Goal: Transaction & Acquisition: Purchase product/service

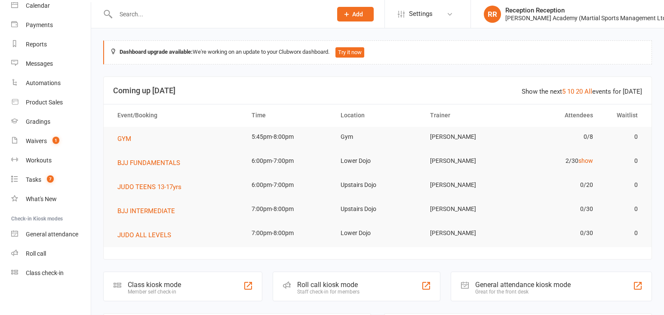
scroll to position [79, 0]
click at [54, 104] on div "Product Sales" at bounding box center [44, 102] width 37 height 7
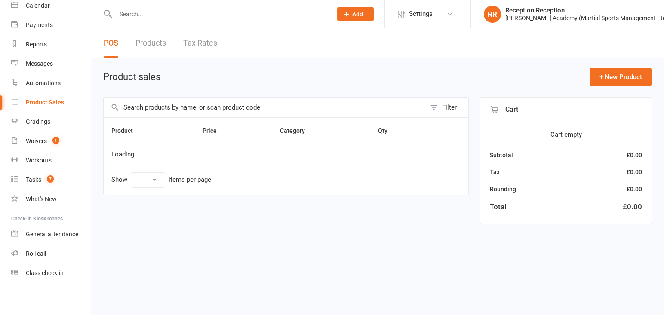
select select "50"
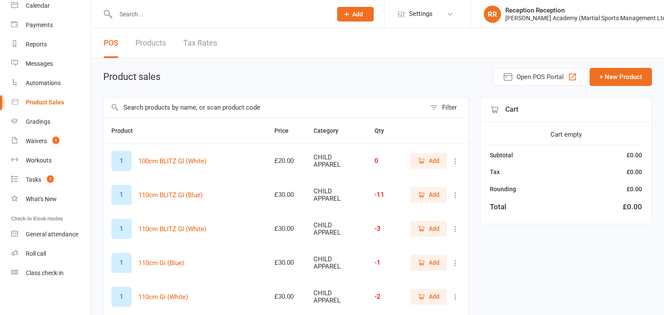
click at [182, 9] on input "text" at bounding box center [219, 14] width 213 height 12
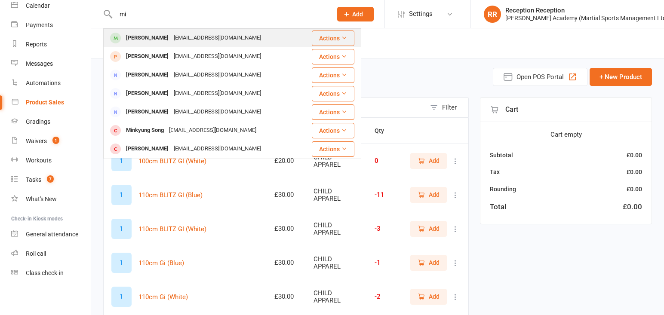
type input "m"
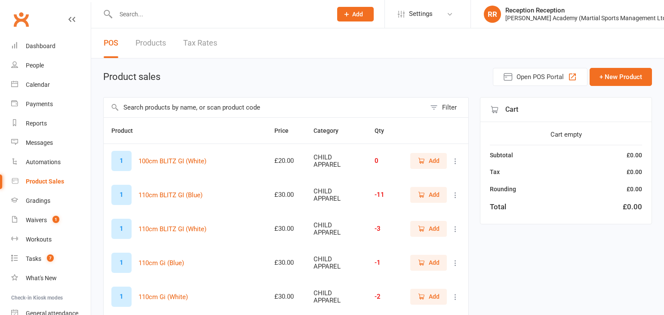
drag, startPoint x: 375, startPoint y: 74, endPoint x: 304, endPoint y: 55, distance: 73.8
click at [375, 74] on div "Product sales Open POS Portal + New Product" at bounding box center [377, 77] width 549 height 18
click at [229, 115] on input "text" at bounding box center [265, 108] width 322 height 20
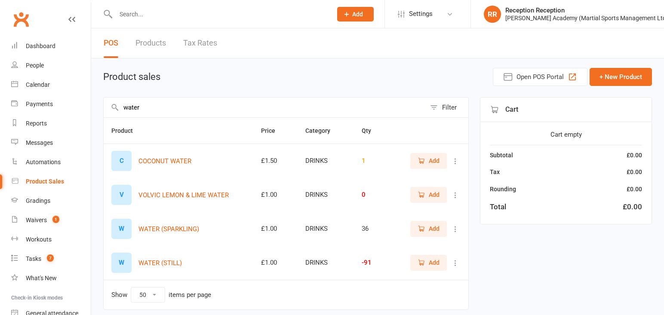
type input "water"
click at [415, 266] on button "Add" at bounding box center [428, 262] width 37 height 15
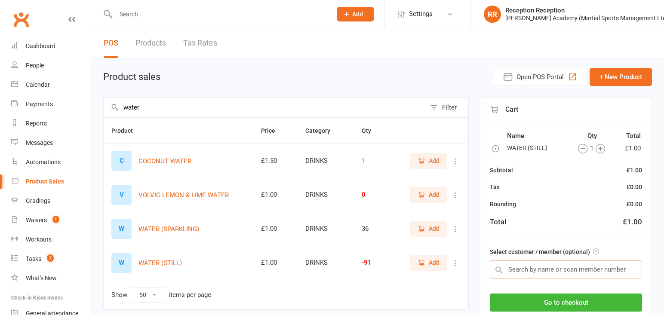
click at [556, 272] on input "text" at bounding box center [566, 270] width 152 height 18
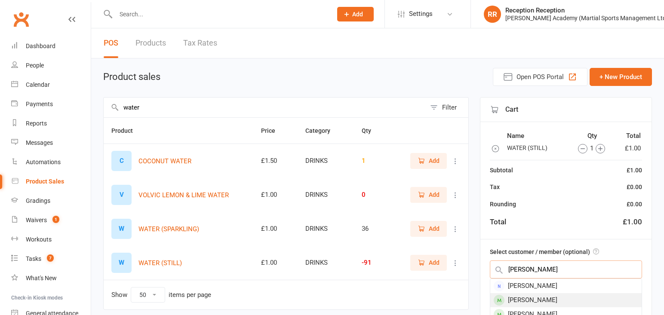
type input "scott stirling"
click at [499, 304] on span at bounding box center [499, 300] width 11 height 11
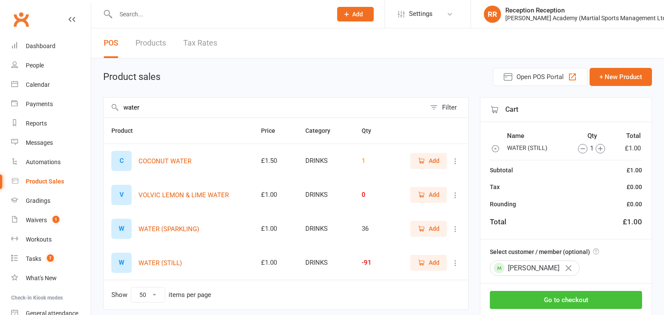
click at [527, 303] on button "Go to checkout" at bounding box center [566, 300] width 152 height 18
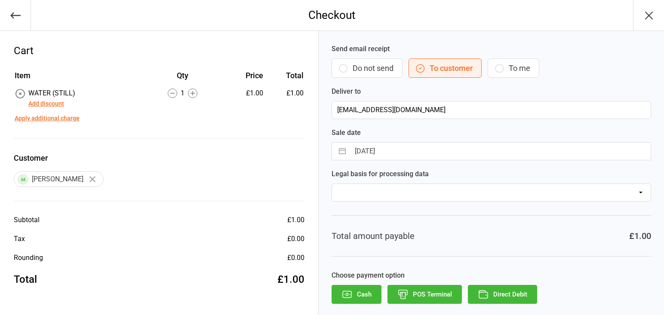
click at [423, 289] on button "POS Terminal" at bounding box center [424, 294] width 74 height 19
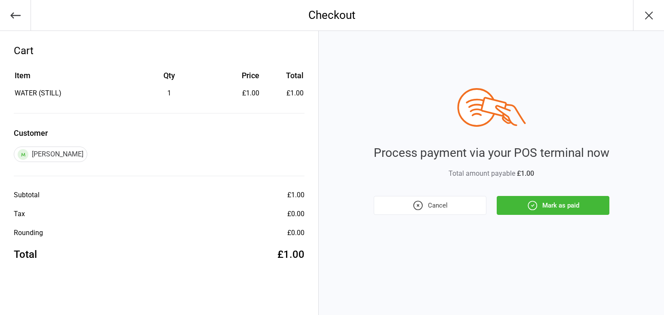
click at [556, 197] on button "Mark as paid" at bounding box center [553, 205] width 113 height 19
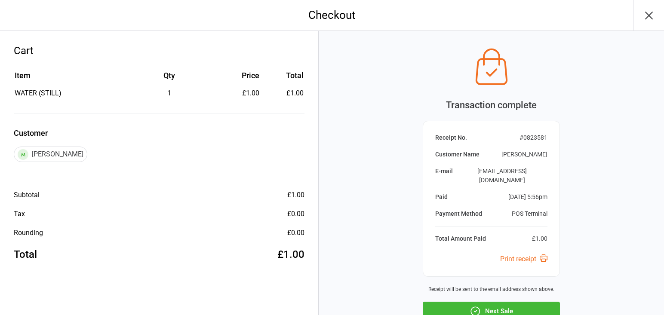
click at [526, 302] on button "Next Sale" at bounding box center [491, 311] width 137 height 19
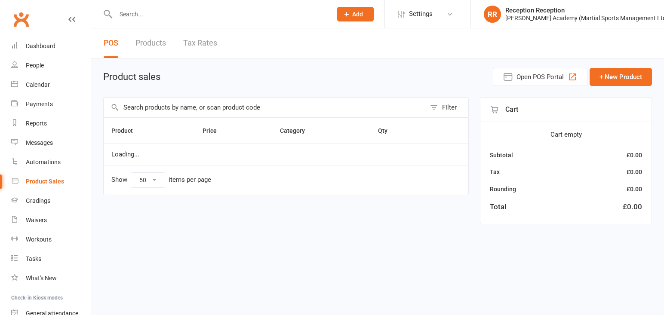
select select "50"
click at [244, 102] on input "text" at bounding box center [265, 108] width 322 height 20
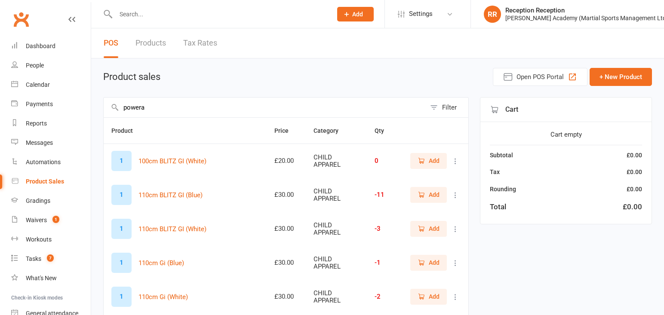
type input "powerad"
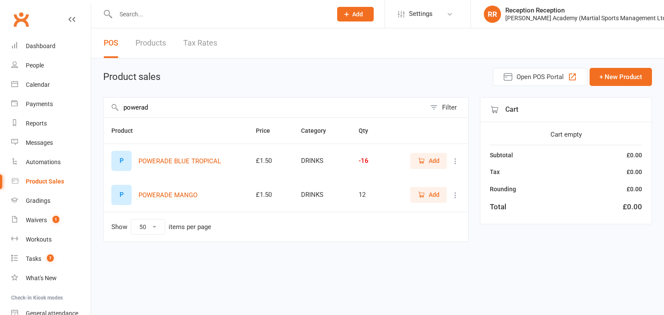
click at [427, 164] on span "Add" at bounding box center [429, 160] width 22 height 9
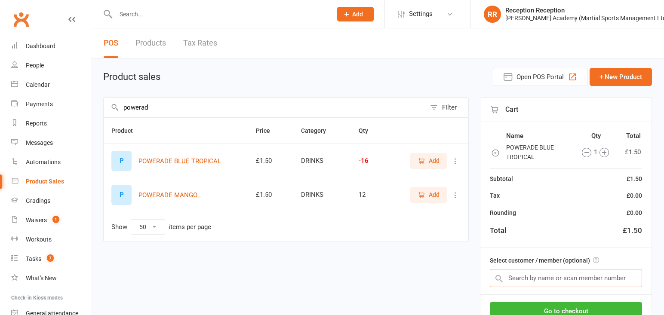
click at [563, 280] on input "text" at bounding box center [566, 278] width 152 height 18
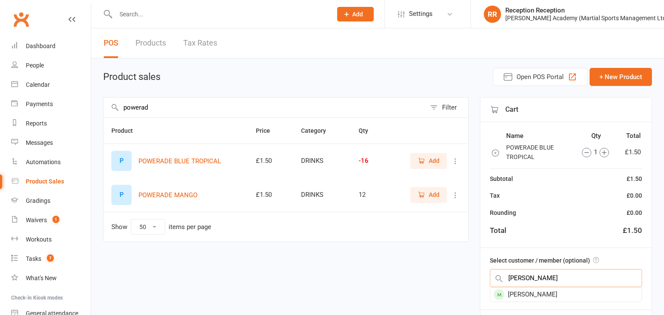
type input "emrah balk"
drag, startPoint x: 563, startPoint y: 280, endPoint x: 568, endPoint y: 292, distance: 12.5
click at [568, 292] on div "[PERSON_NAME]" at bounding box center [565, 295] width 151 height 14
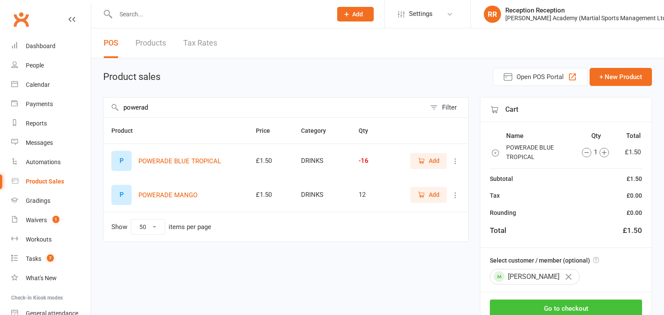
click at [578, 306] on button "Go to checkout" at bounding box center [566, 309] width 152 height 18
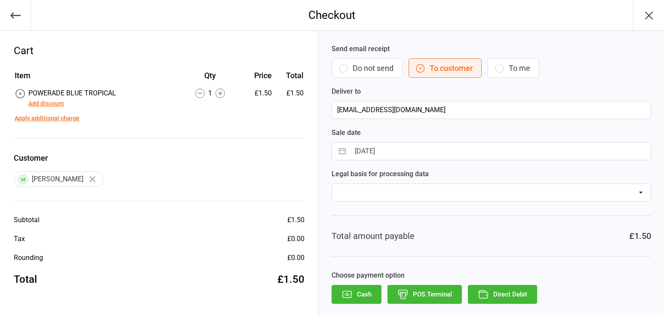
click at [424, 297] on button "POS Terminal" at bounding box center [424, 294] width 74 height 19
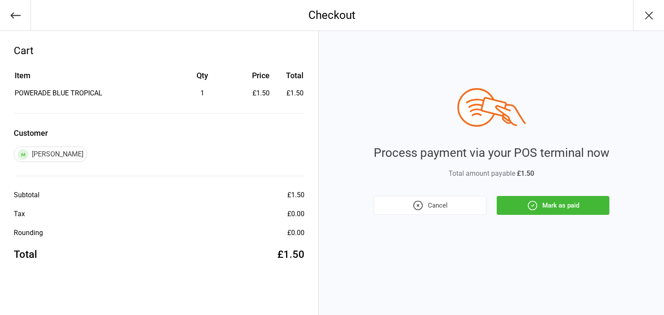
click at [529, 201] on icon "button" at bounding box center [532, 205] width 11 height 11
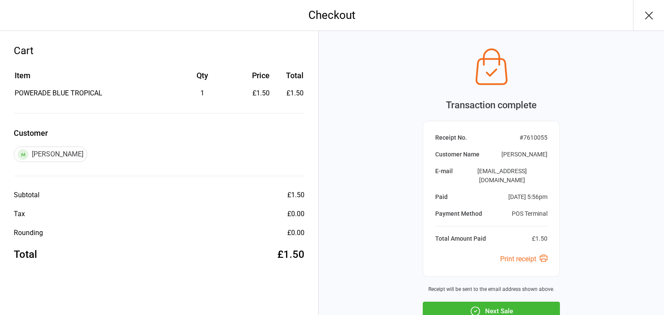
click at [520, 302] on button "Next Sale" at bounding box center [491, 311] width 137 height 19
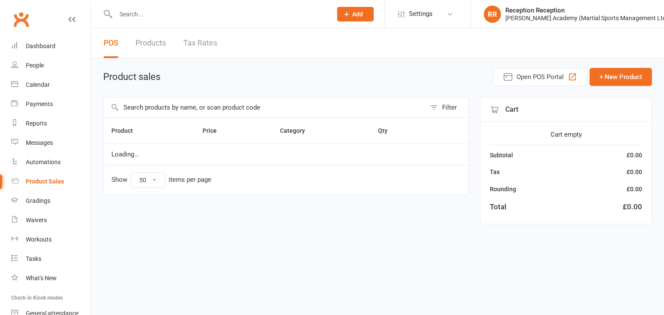
select select "50"
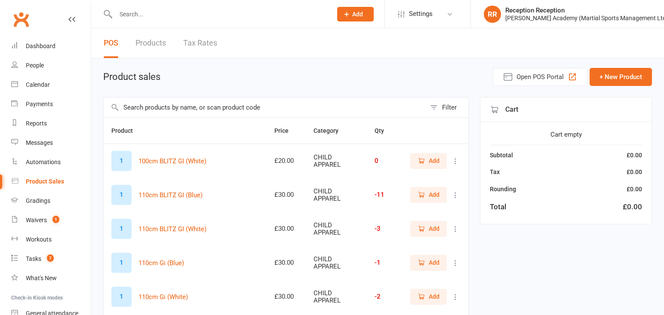
click at [178, 12] on input "text" at bounding box center [219, 14] width 213 height 12
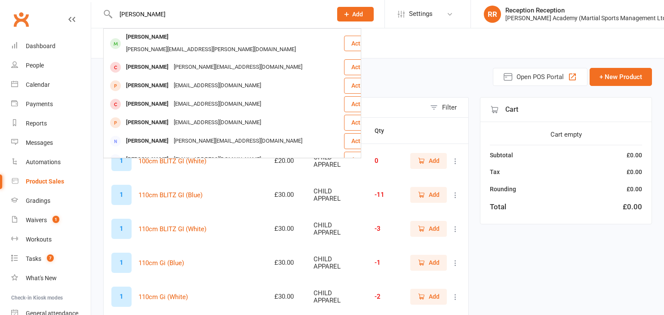
type input "michael mango"
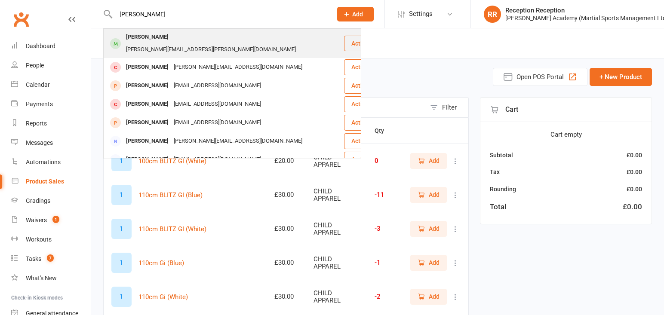
drag, startPoint x: 178, startPoint y: 12, endPoint x: 165, endPoint y: 41, distance: 32.3
click at [165, 41] on div "Michael Mangion" at bounding box center [147, 37] width 48 height 12
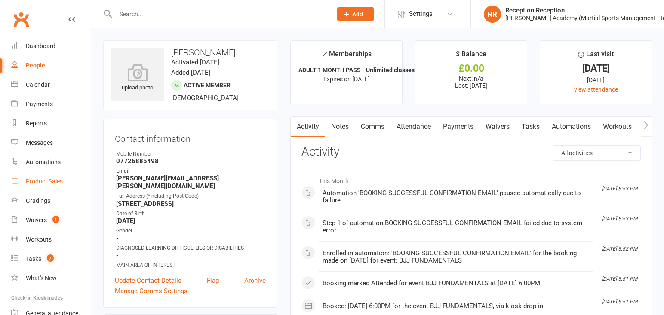
click at [77, 175] on link "Product Sales" at bounding box center [51, 181] width 80 height 19
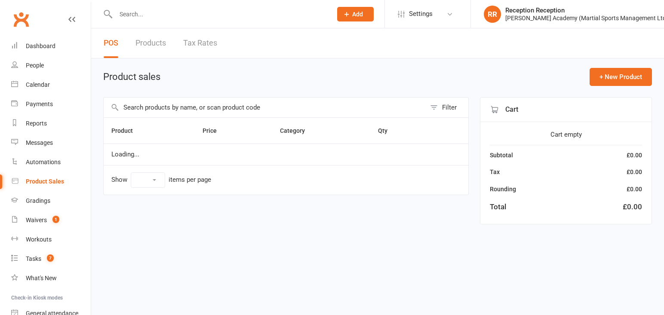
select select "50"
